Goal: Task Accomplishment & Management: Manage account settings

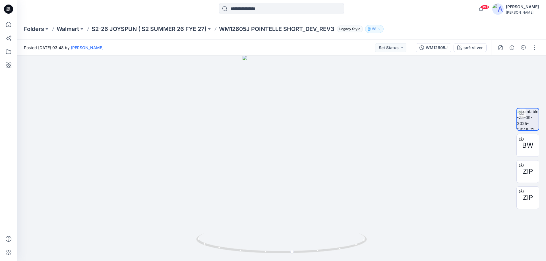
click at [8, 10] on icon at bounding box center [8, 9] width 2 height 0
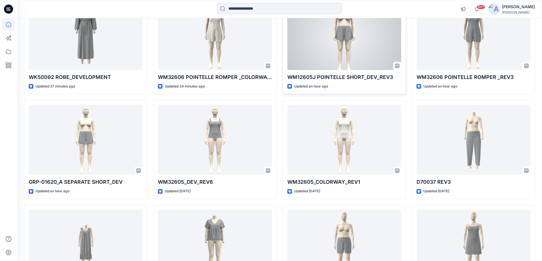
scroll to position [85, 0]
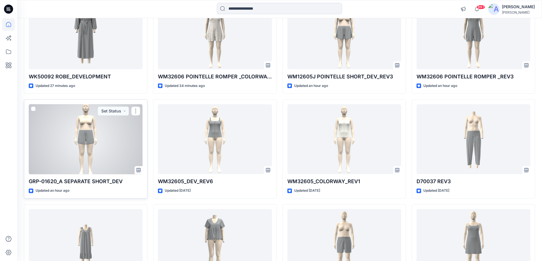
click at [84, 144] on div at bounding box center [86, 139] width 114 height 70
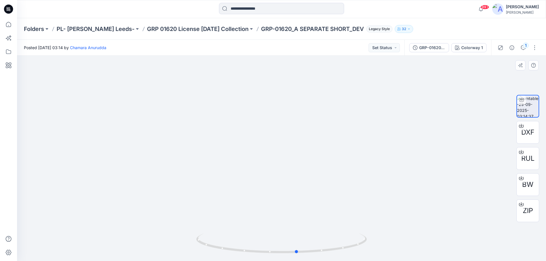
drag, startPoint x: 313, startPoint y: 253, endPoint x: 329, endPoint y: 255, distance: 15.8
click at [329, 255] on div at bounding box center [281, 247] width 171 height 28
click at [166, 28] on p "GRP 01620 License Halloween Collection" at bounding box center [197, 29] width 101 height 8
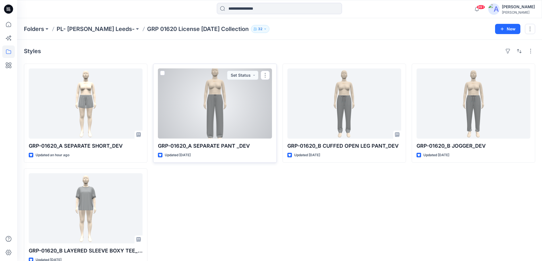
click at [224, 115] on div at bounding box center [215, 104] width 114 height 70
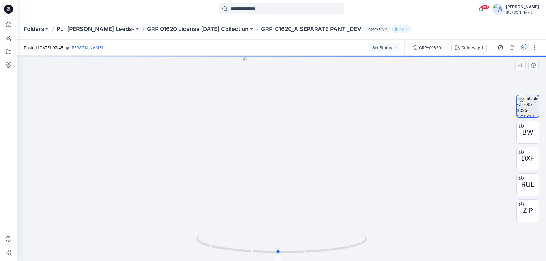
drag, startPoint x: 296, startPoint y: 254, endPoint x: 293, endPoint y: 252, distance: 3.6
click at [293, 252] on icon at bounding box center [282, 244] width 172 height 21
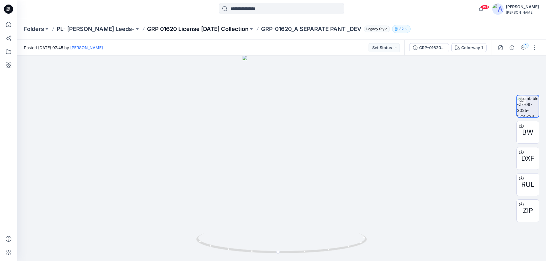
click at [155, 28] on p "GRP 01620 License Halloween Collection" at bounding box center [197, 29] width 101 height 8
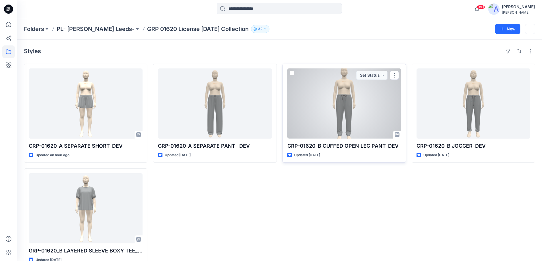
click at [352, 109] on div at bounding box center [344, 104] width 114 height 70
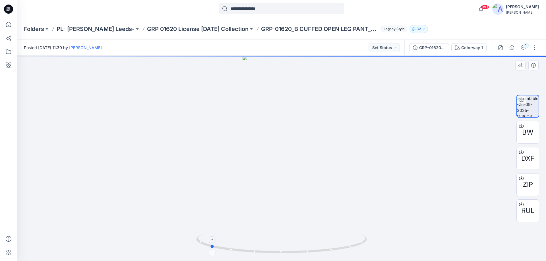
drag, startPoint x: 300, startPoint y: 255, endPoint x: 228, endPoint y: 248, distance: 72.0
click at [228, 248] on div at bounding box center [281, 159] width 529 height 206
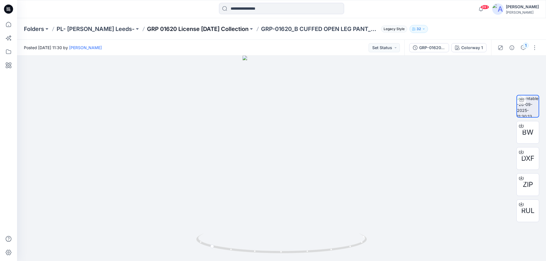
click at [203, 26] on p "GRP 01620 License Halloween Collection" at bounding box center [197, 29] width 101 height 8
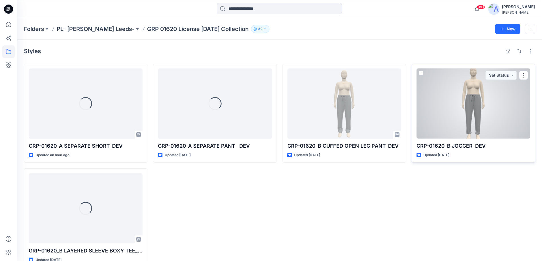
click at [446, 117] on div at bounding box center [473, 104] width 114 height 70
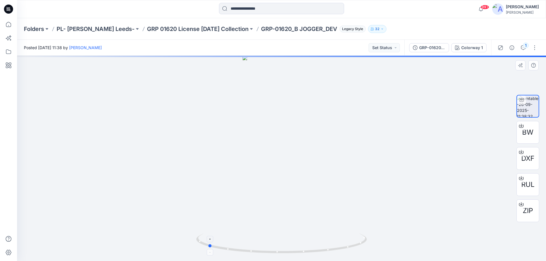
drag, startPoint x: 307, startPoint y: 253, endPoint x: 233, endPoint y: 245, distance: 74.4
click at [233, 245] on icon at bounding box center [282, 244] width 172 height 21
click at [192, 27] on p "GRP 01620 License Halloween Collection" at bounding box center [197, 29] width 101 height 8
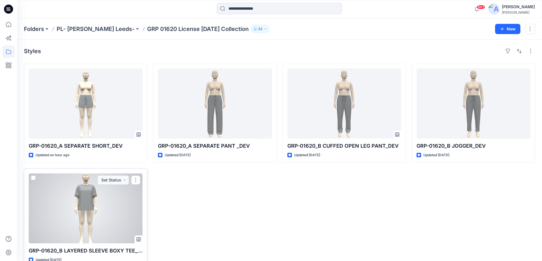
click at [107, 208] on div at bounding box center [86, 208] width 114 height 70
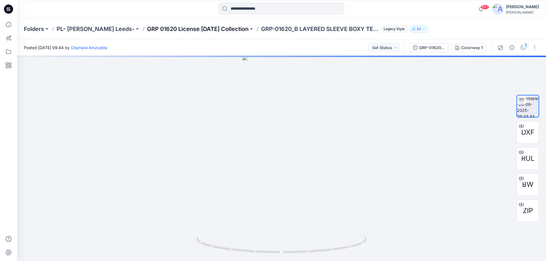
click at [222, 31] on p "GRP 01620 License Halloween Collection" at bounding box center [197, 29] width 101 height 8
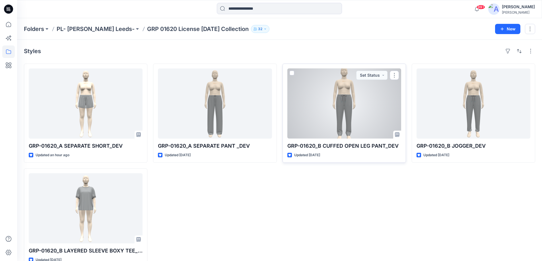
click at [340, 106] on div at bounding box center [344, 104] width 114 height 70
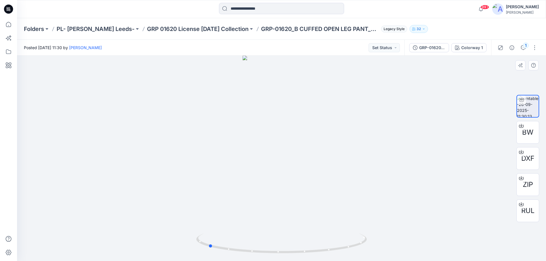
drag, startPoint x: 240, startPoint y: 253, endPoint x: 175, endPoint y: 231, distance: 68.9
click at [168, 240] on div at bounding box center [281, 159] width 529 height 206
click at [217, 248] on icon at bounding box center [282, 244] width 172 height 21
click at [6, 6] on icon at bounding box center [8, 9] width 9 height 9
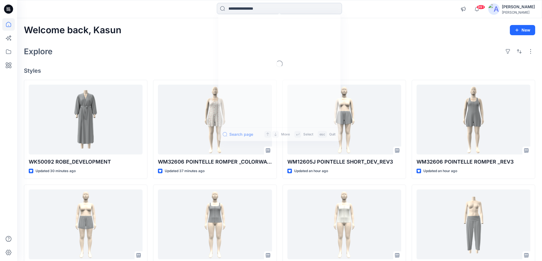
click at [241, 7] on input at bounding box center [279, 8] width 125 height 11
paste input "**********"
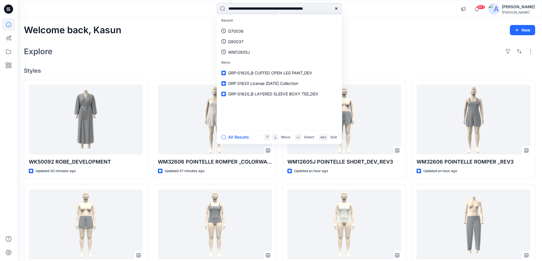
scroll to position [0, 16]
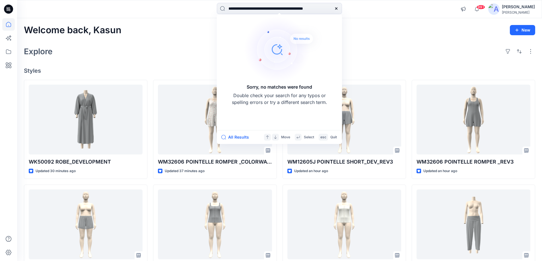
drag, startPoint x: 281, startPoint y: 8, endPoint x: 348, endPoint y: 14, distance: 66.8
click at [348, 14] on div "**********" at bounding box center [279, 9] width 262 height 13
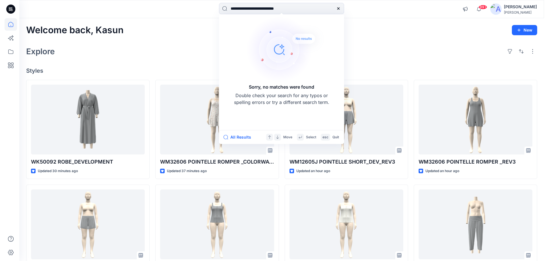
scroll to position [0, 0]
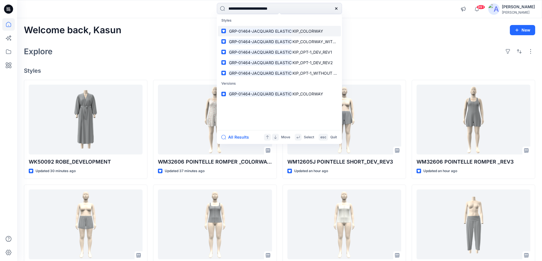
type input "**********"
click at [246, 32] on mark "GRP-01464-JACQUARD ELASTIC" at bounding box center [260, 31] width 64 height 7
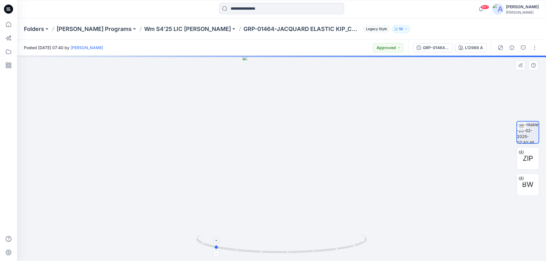
drag, startPoint x: 323, startPoint y: 252, endPoint x: 261, endPoint y: 248, distance: 62.1
click at [261, 248] on icon at bounding box center [282, 244] width 172 height 21
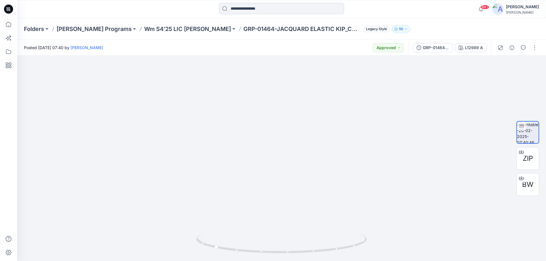
click at [238, 4] on input at bounding box center [281, 8] width 125 height 11
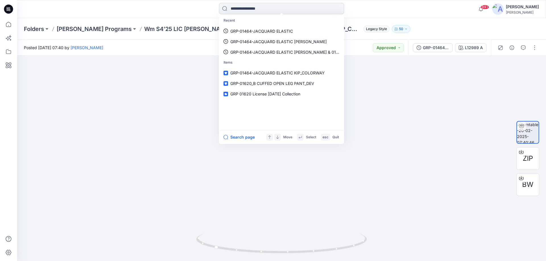
paste input "**********"
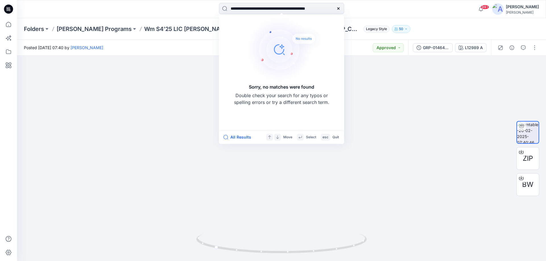
drag, startPoint x: 289, startPoint y: 7, endPoint x: 216, endPoint y: 9, distance: 73.4
click at [216, 9] on div "**********" at bounding box center [281, 9] width 264 height 13
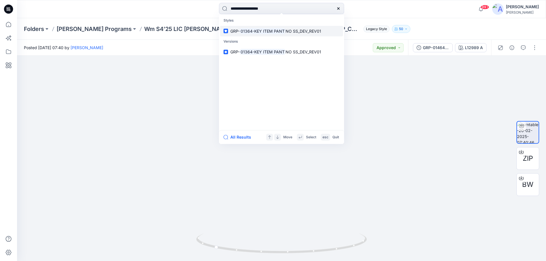
type input "**********"
click at [279, 31] on mark "01364-KEY ITEM PANT" at bounding box center [263, 31] width 46 height 7
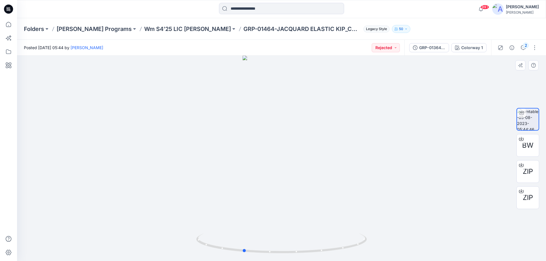
drag, startPoint x: 346, startPoint y: 249, endPoint x: 387, endPoint y: 248, distance: 41.5
click at [387, 248] on div at bounding box center [281, 159] width 529 height 206
click at [258, 7] on input at bounding box center [281, 8] width 125 height 11
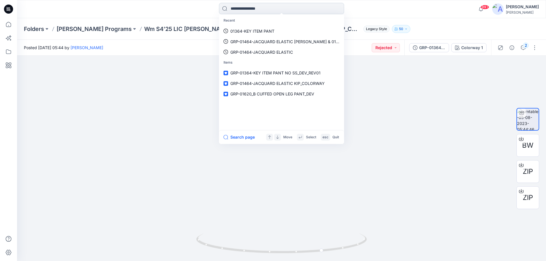
click at [250, 8] on input at bounding box center [281, 8] width 125 height 11
paste input "**********"
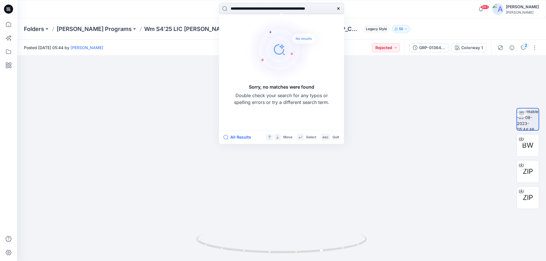
drag, startPoint x: 285, startPoint y: 9, endPoint x: 356, endPoint y: 14, distance: 71.3
click at [356, 14] on div "**********" at bounding box center [281, 9] width 264 height 13
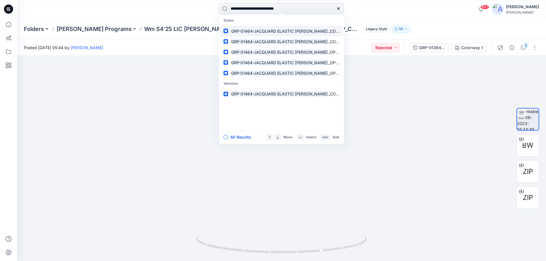
type input "**********"
click at [300, 29] on mark "GRP-01464-JACQUARD ELASTIC KIP" at bounding box center [279, 31] width 98 height 7
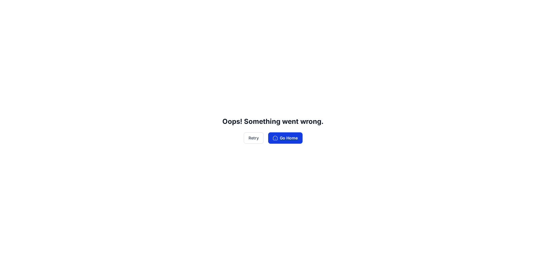
click at [285, 138] on button "Go Home" at bounding box center [285, 137] width 34 height 11
click at [287, 138] on button "Go Home" at bounding box center [285, 137] width 34 height 11
click at [288, 140] on button "Go Home" at bounding box center [285, 137] width 34 height 11
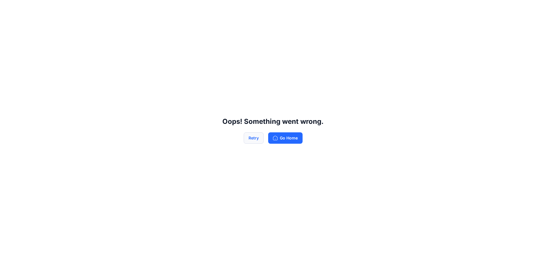
click at [250, 138] on button "Retry" at bounding box center [254, 137] width 20 height 11
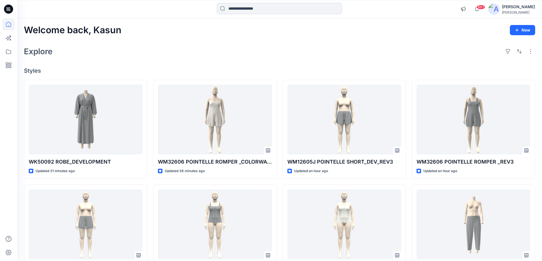
click at [241, 4] on input at bounding box center [279, 8] width 125 height 11
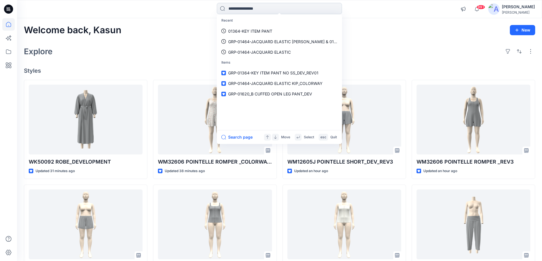
paste input "**********"
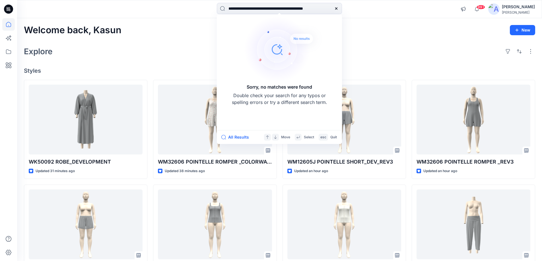
drag, startPoint x: 282, startPoint y: 9, endPoint x: 342, endPoint y: 14, distance: 60.0
click at [342, 14] on div "**********" at bounding box center [279, 9] width 262 height 13
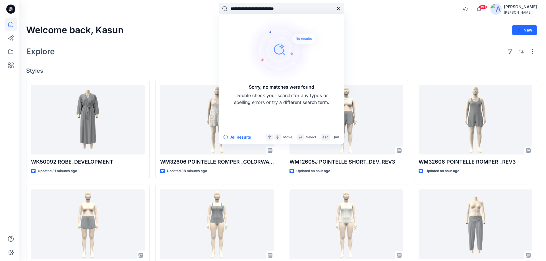
scroll to position [0, 0]
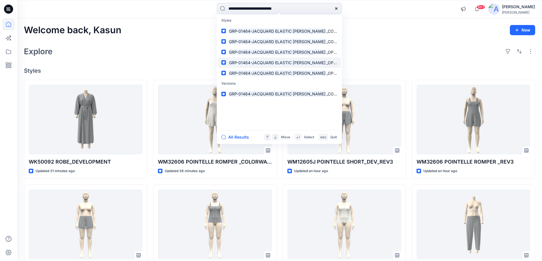
type input "**********"
click at [267, 62] on mark "GRP-01464-JACQUARD ELASTIC KIP" at bounding box center [277, 62] width 98 height 7
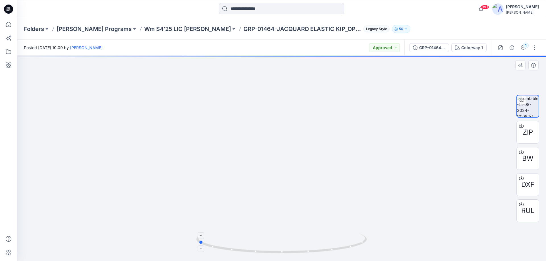
drag, startPoint x: 307, startPoint y: 250, endPoint x: 245, endPoint y: 246, distance: 61.9
click at [245, 246] on icon at bounding box center [282, 244] width 172 height 21
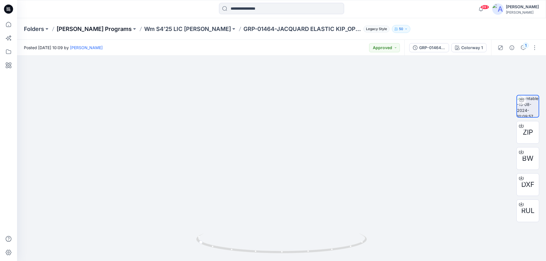
click at [80, 29] on p "Richard Leeds Programs" at bounding box center [94, 29] width 75 height 8
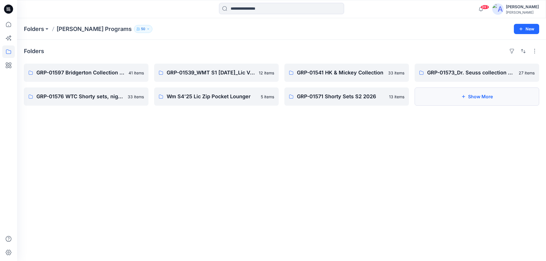
click at [488, 92] on button "Show More" at bounding box center [476, 97] width 125 height 18
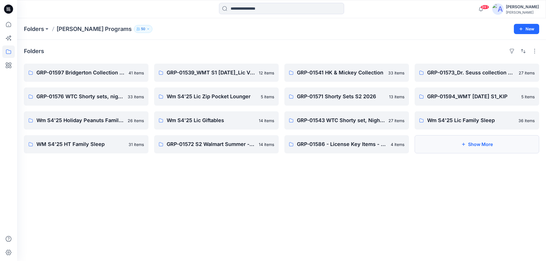
click at [471, 144] on button "Show More" at bounding box center [476, 144] width 125 height 18
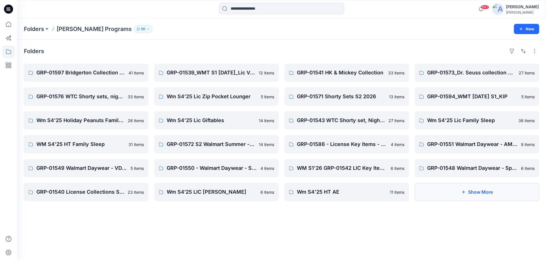
click at [474, 192] on button "Show More" at bounding box center [476, 192] width 125 height 18
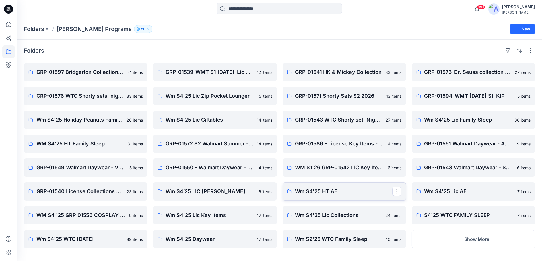
scroll to position [4, 0]
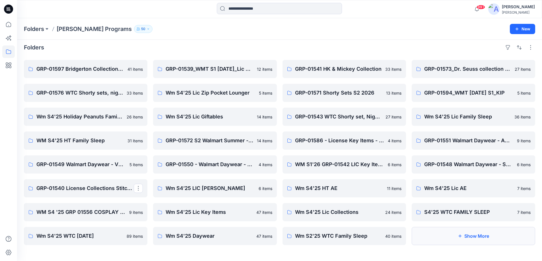
click at [462, 235] on icon "button" at bounding box center [459, 236] width 5 height 5
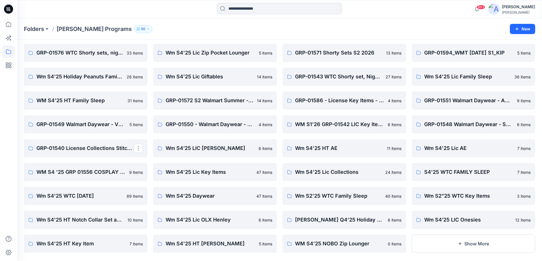
scroll to position [51, 0]
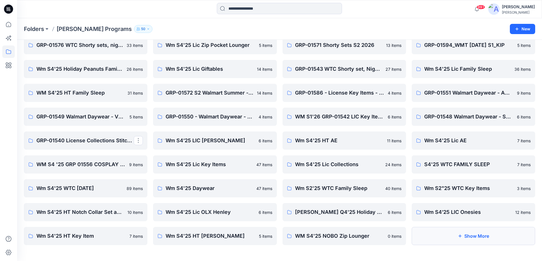
click at [478, 238] on button "Show More" at bounding box center [472, 236] width 123 height 18
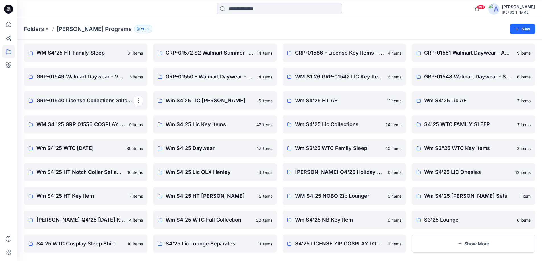
scroll to position [99, 0]
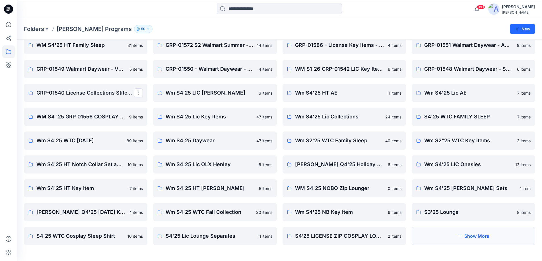
click at [469, 239] on button "Show More" at bounding box center [472, 236] width 123 height 18
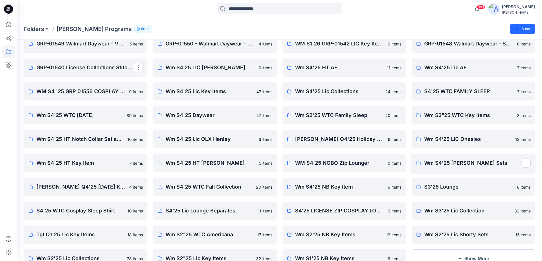
scroll to position [147, 0]
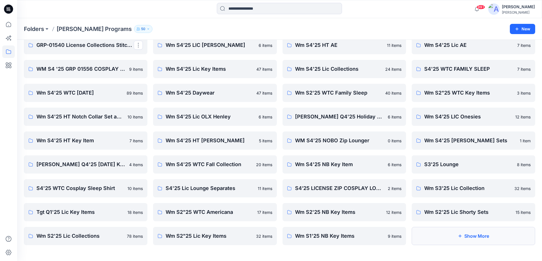
click at [461, 235] on icon "button" at bounding box center [459, 236] width 5 height 5
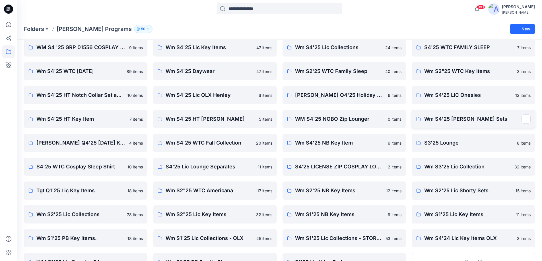
scroll to position [195, 0]
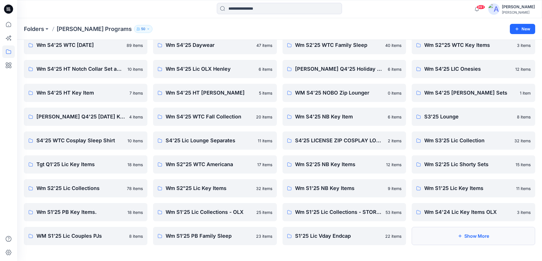
click at [470, 233] on button "Show More" at bounding box center [472, 236] width 123 height 18
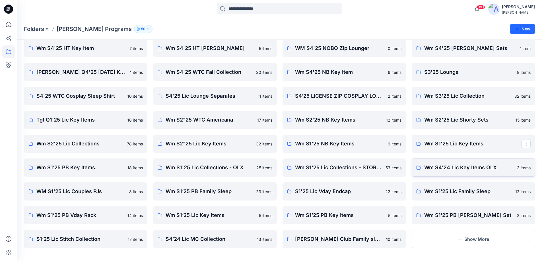
scroll to position [242, 0]
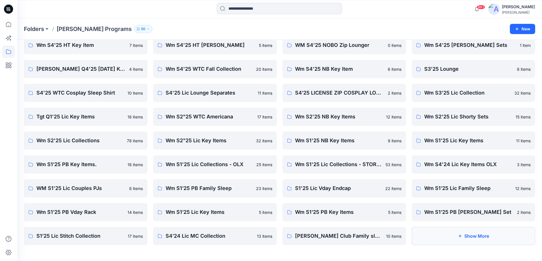
click at [471, 234] on button "Show More" at bounding box center [472, 236] width 123 height 18
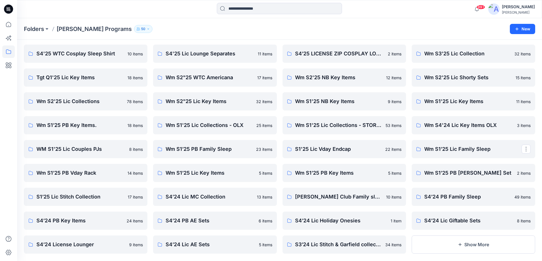
scroll to position [290, 0]
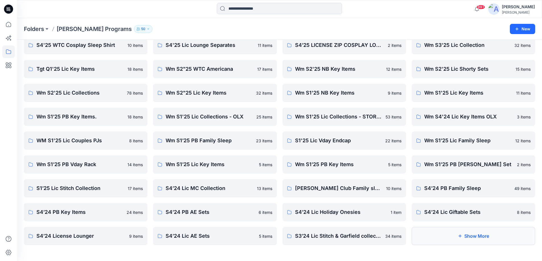
click at [477, 238] on button "Show More" at bounding box center [472, 236] width 123 height 18
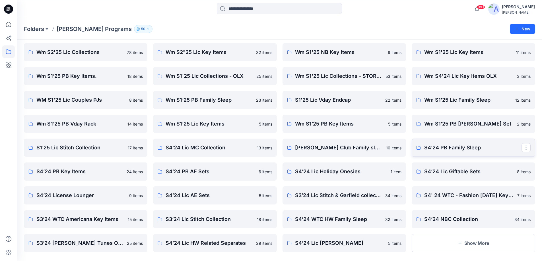
scroll to position [338, 0]
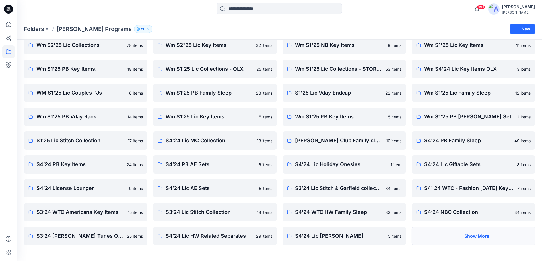
click at [461, 237] on icon "button" at bounding box center [459, 236] width 5 height 5
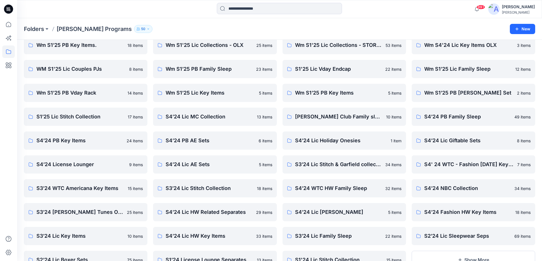
scroll to position [386, 0]
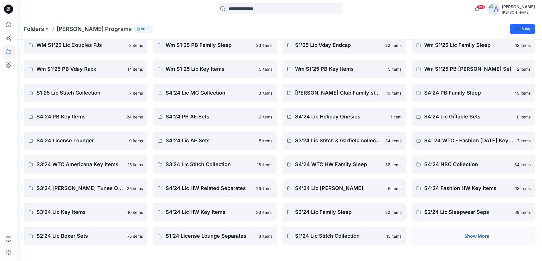
click at [474, 238] on button "Show More" at bounding box center [472, 236] width 123 height 18
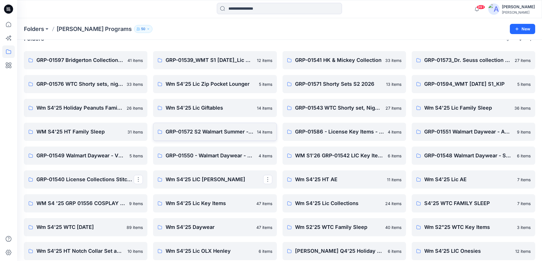
scroll to position [7, 0]
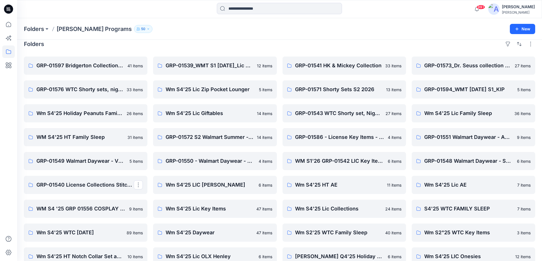
click at [11, 8] on icon at bounding box center [8, 9] width 9 height 9
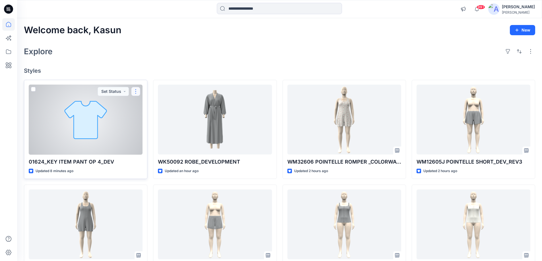
click at [134, 90] on button "button" at bounding box center [135, 91] width 9 height 9
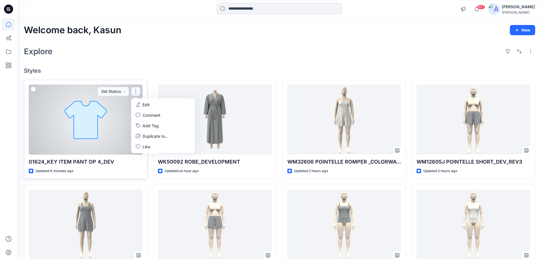
click at [141, 105] on button "Edit" at bounding box center [162, 104] width 61 height 11
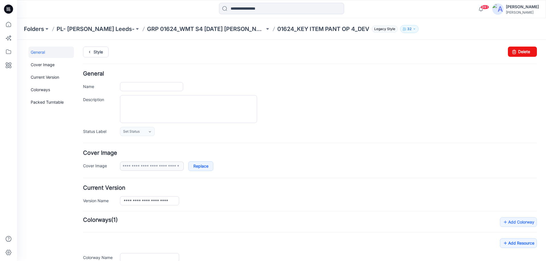
type input "**********"
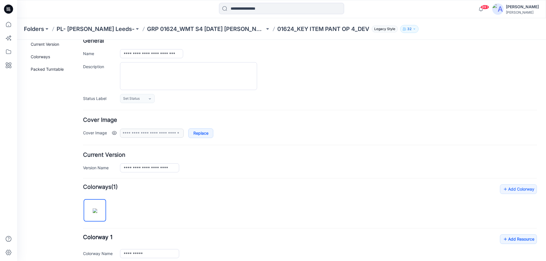
scroll to position [85, 0]
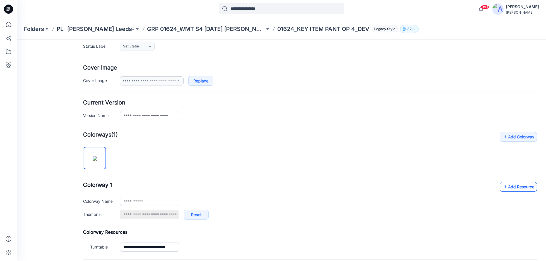
click at [512, 186] on link "Add Resource" at bounding box center [518, 187] width 37 height 10
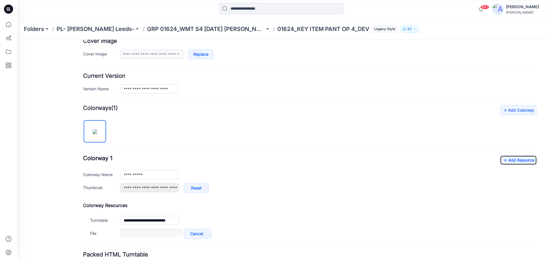
scroll to position [156, 0]
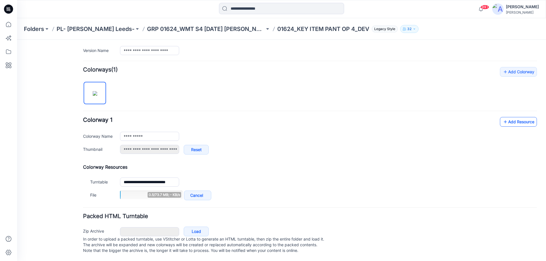
click at [503, 117] on link "Add Resource" at bounding box center [518, 122] width 37 height 10
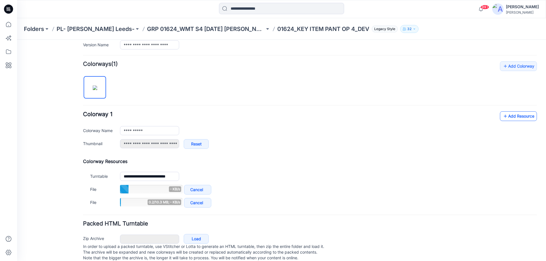
click at [502, 115] on icon at bounding box center [505, 116] width 6 height 9
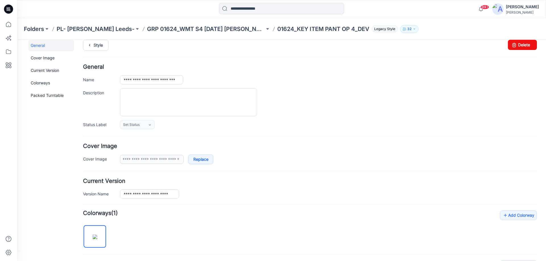
scroll to position [0, 0]
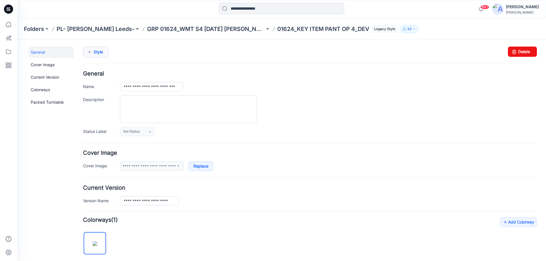
click at [104, 53] on link "Style" at bounding box center [96, 52] width 26 height 11
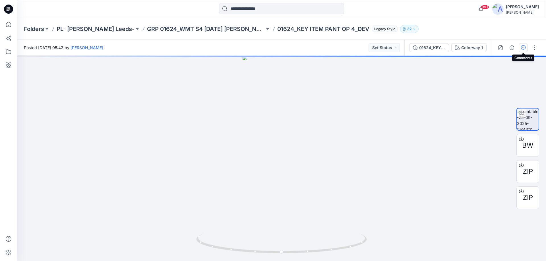
click at [524, 48] on icon "button" at bounding box center [523, 47] width 5 height 5
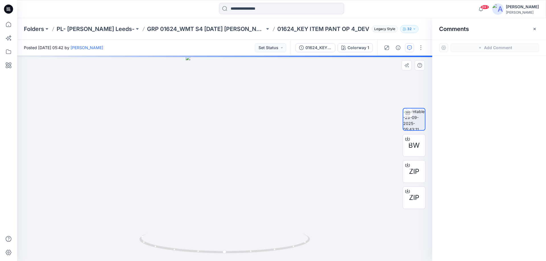
click at [305, 124] on div at bounding box center [224, 159] width 415 height 206
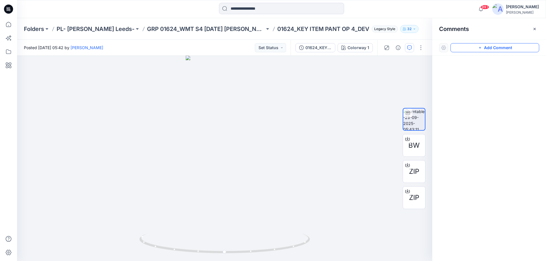
click at [498, 47] on button "Add Comment" at bounding box center [494, 47] width 89 height 9
click at [291, 108] on div "1" at bounding box center [224, 159] width 415 height 206
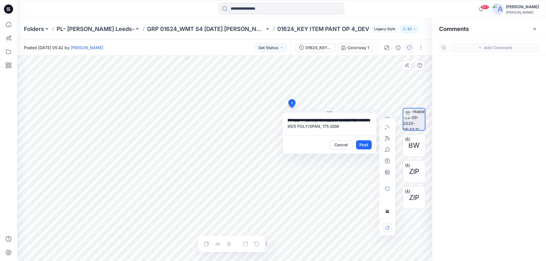
scroll to position [5, 0]
click at [298, 130] on textarea "**********" at bounding box center [329, 124] width 93 height 23
paste textarea "**********"
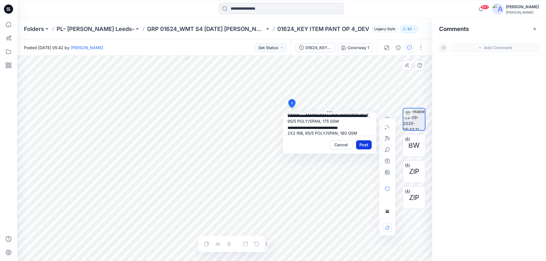
type textarea "**********"
click at [361, 146] on button "Post" at bounding box center [364, 144] width 16 height 9
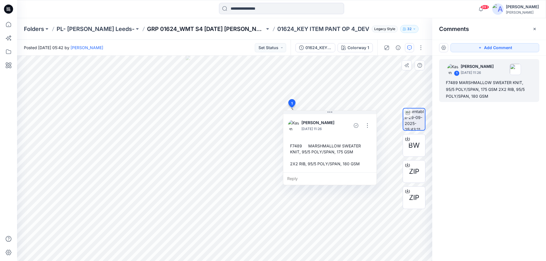
click at [192, 32] on p "GRP 01624_WMT S4 [DATE] [PERSON_NAME]" at bounding box center [206, 29] width 118 height 8
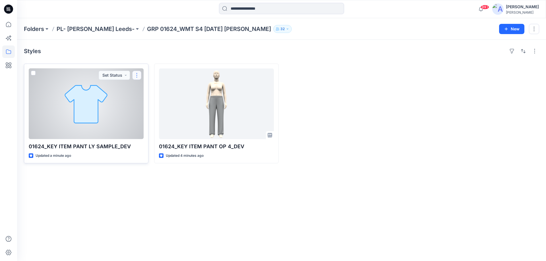
click at [138, 75] on button "button" at bounding box center [136, 75] width 9 height 9
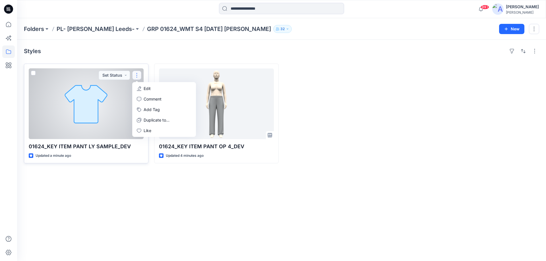
click at [145, 90] on p "Edit" at bounding box center [147, 89] width 7 height 6
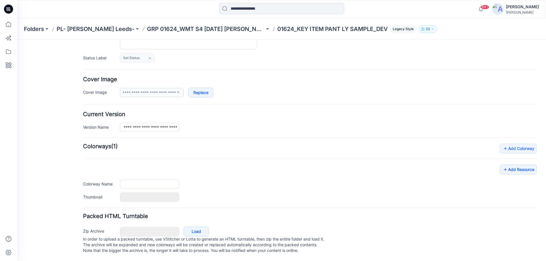
scroll to position [79, 0]
type input "**********"
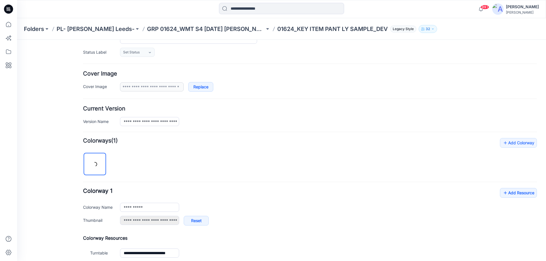
click at [518, 165] on div "**********" at bounding box center [310, 199] width 454 height 122
click at [519, 193] on link "Add Resource" at bounding box center [518, 193] width 37 height 10
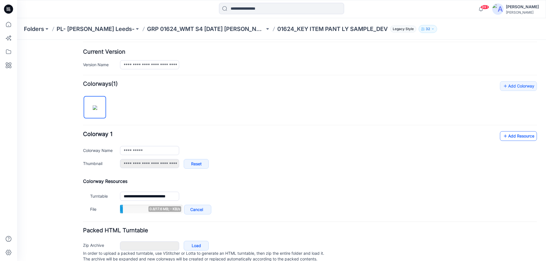
click at [520, 137] on link "Add Resource" at bounding box center [518, 136] width 37 height 10
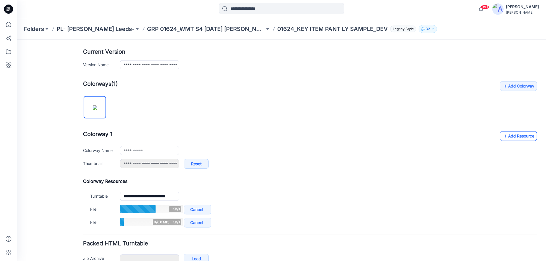
click at [502, 135] on icon at bounding box center [505, 136] width 6 height 9
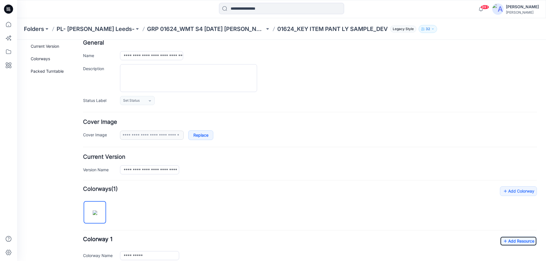
scroll to position [0, 0]
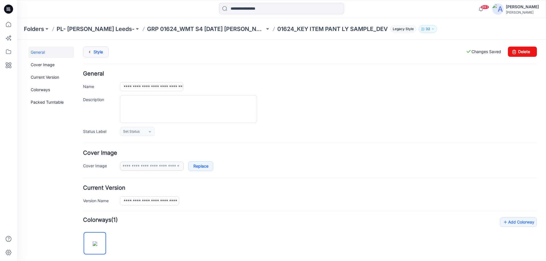
click at [103, 49] on link "Style" at bounding box center [96, 52] width 26 height 11
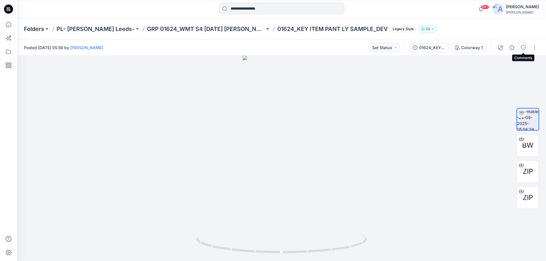
click at [522, 47] on icon "button" at bounding box center [523, 47] width 5 height 5
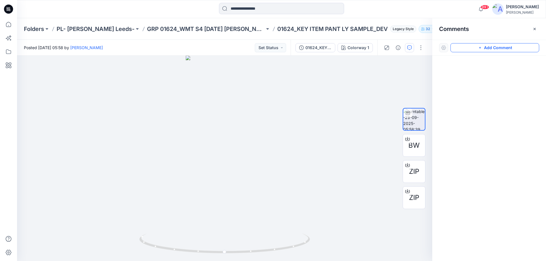
click at [472, 43] on button "Add Comment" at bounding box center [494, 47] width 89 height 9
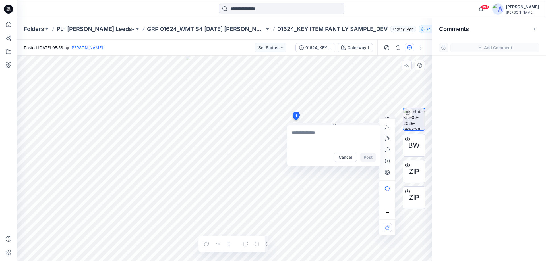
click at [296, 120] on div "1 Cancel Post Layer 1" at bounding box center [224, 159] width 415 height 206
type textarea "**********"
click at [364, 159] on button "Post" at bounding box center [368, 157] width 16 height 9
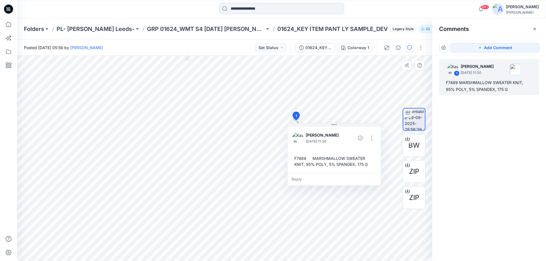
click at [8, 7] on icon at bounding box center [8, 9] width 9 height 9
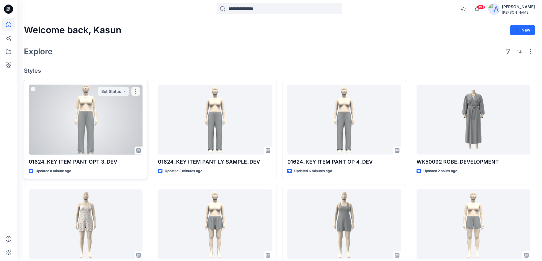
click at [105, 138] on div at bounding box center [86, 120] width 114 height 70
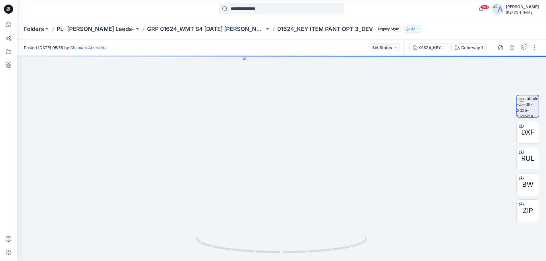
click at [7, 9] on icon at bounding box center [8, 9] width 9 height 9
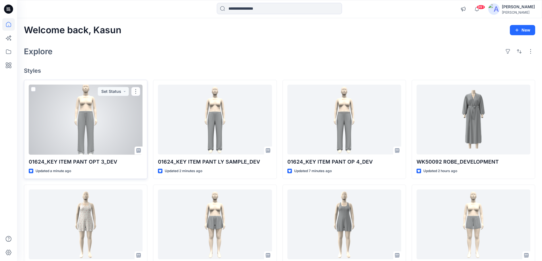
click at [110, 112] on div at bounding box center [86, 120] width 114 height 70
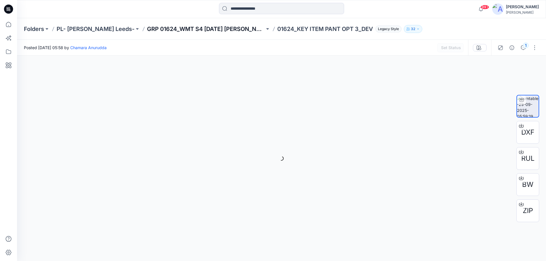
click at [164, 31] on p "GRP 01624_WMT S4 [DATE] [PERSON_NAME]" at bounding box center [206, 29] width 118 height 8
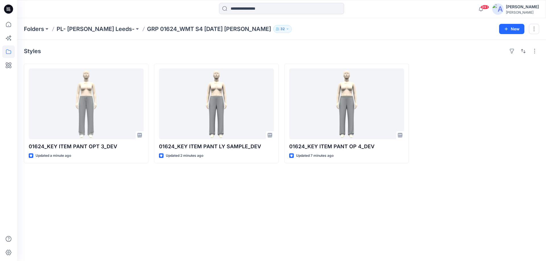
click at [9, 9] on icon at bounding box center [9, 8] width 3 height 0
